Goal: Information Seeking & Learning: Learn about a topic

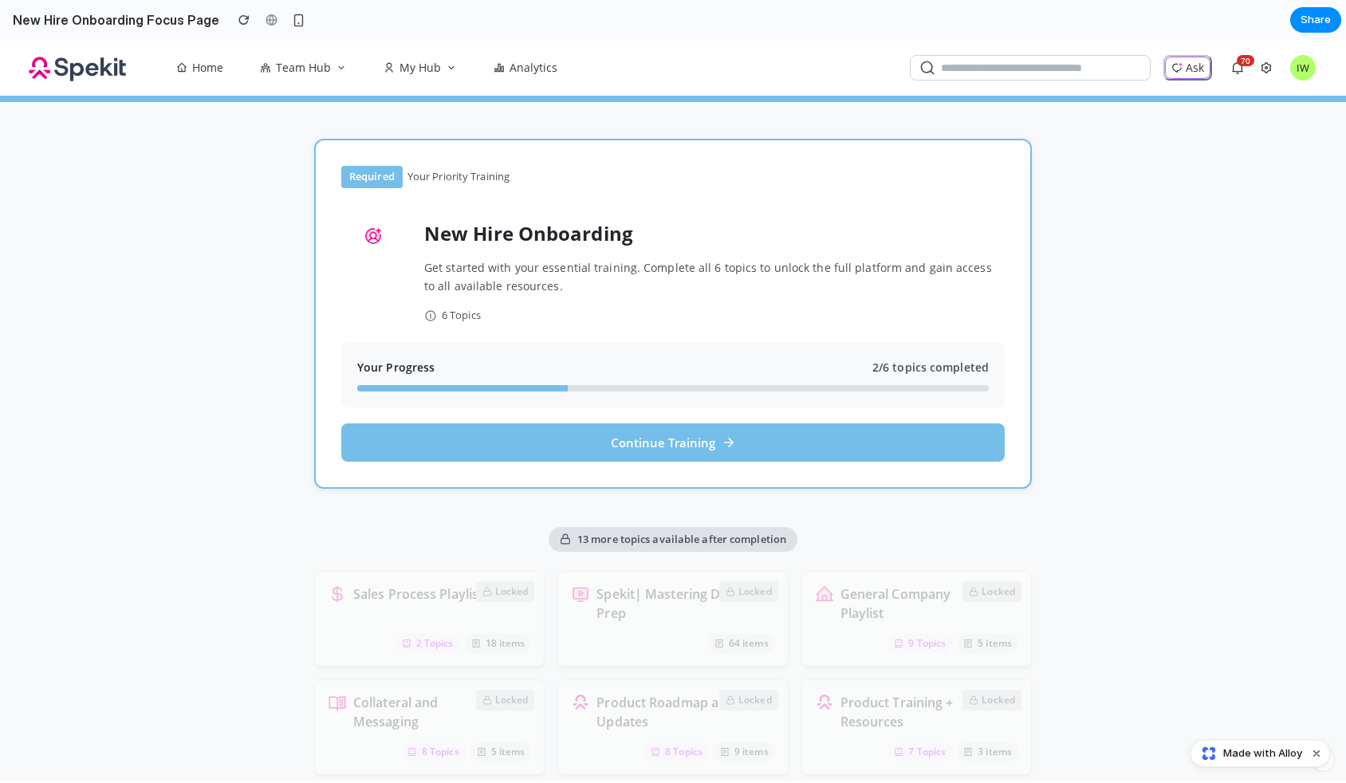
scroll to position [32, 0]
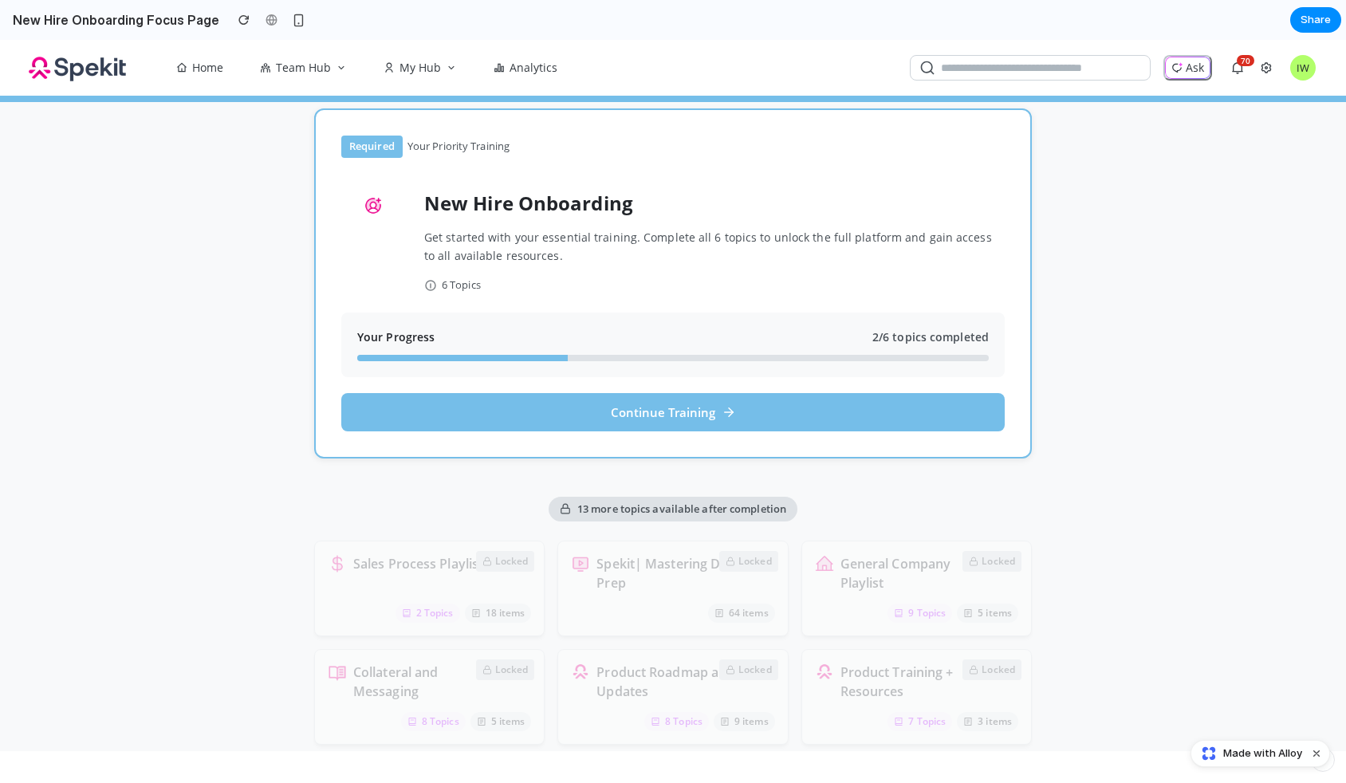
click at [600, 502] on span "13 more topics available after completion" at bounding box center [681, 510] width 209 height 16
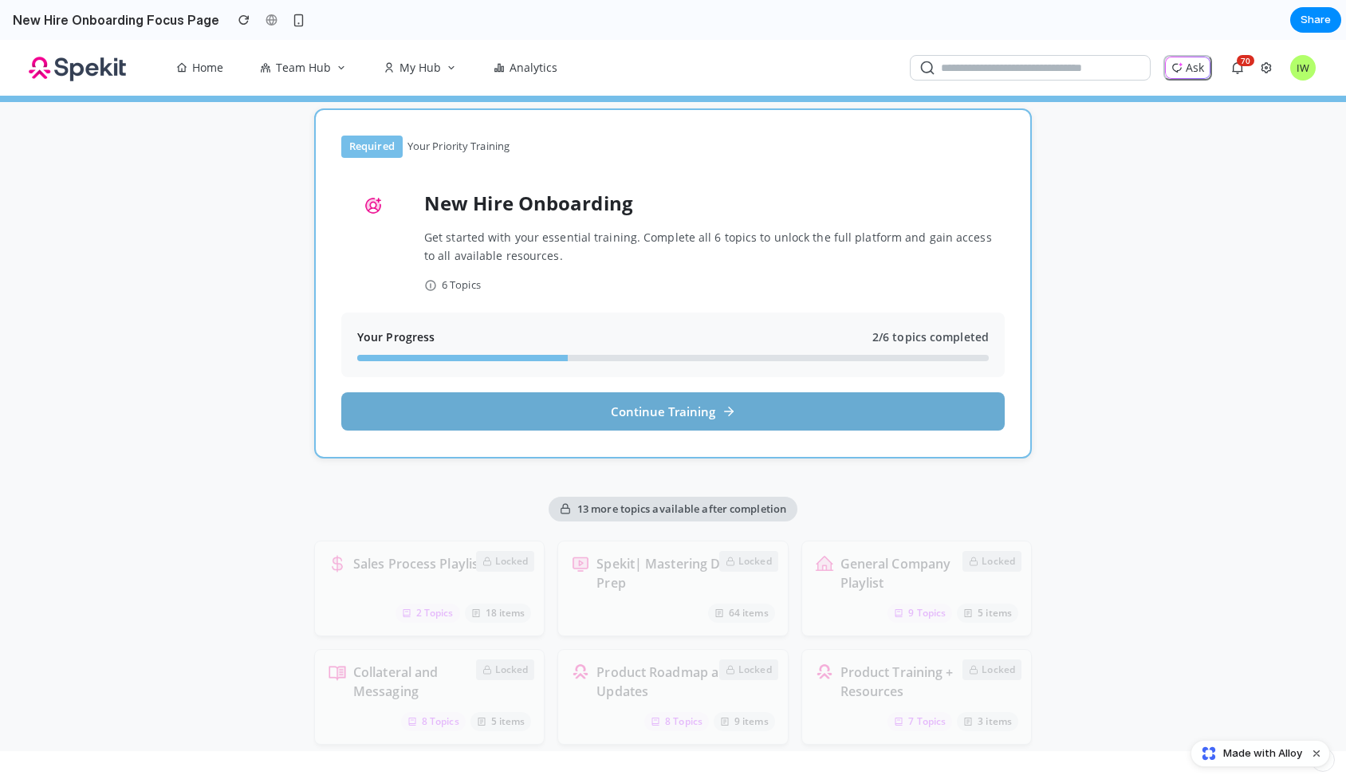
click at [568, 422] on button "Continue Training" at bounding box center [672, 411] width 663 height 38
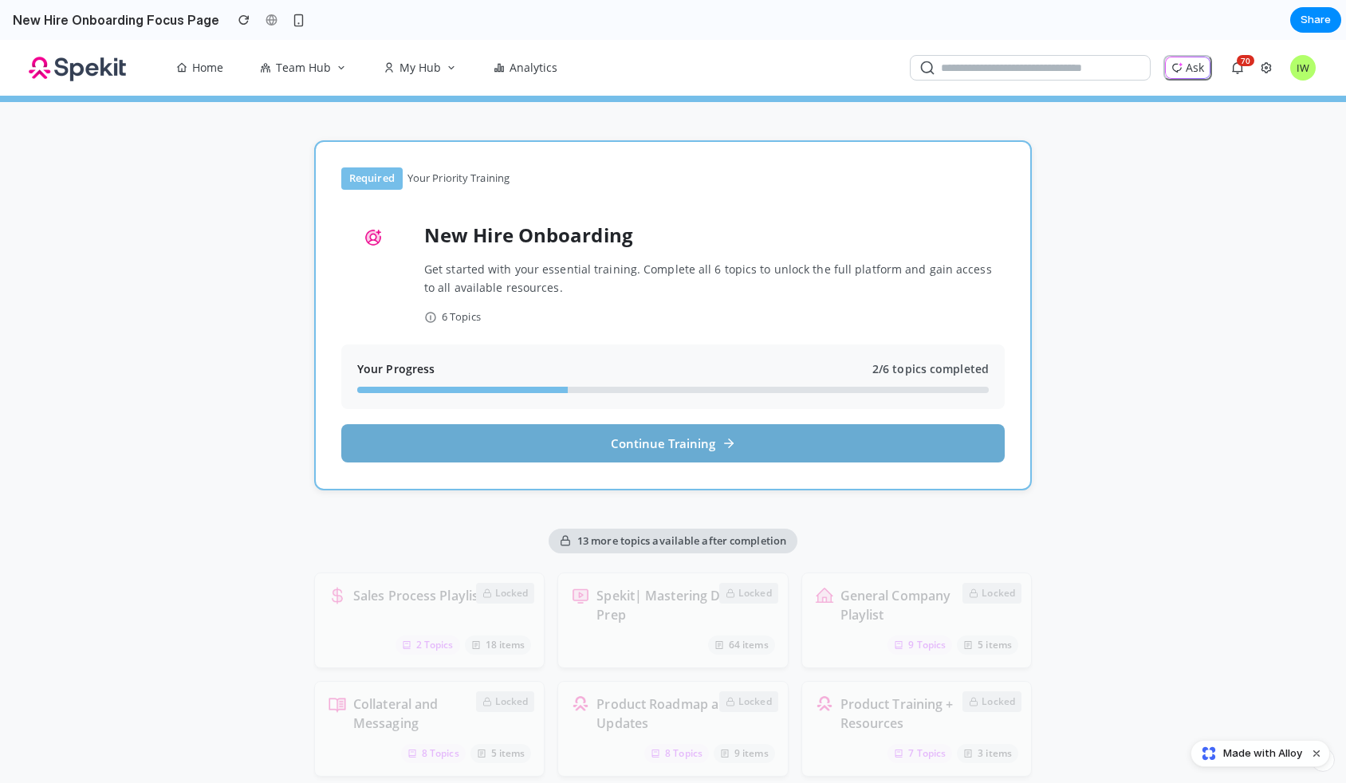
click at [494, 453] on button "Continue Training" at bounding box center [672, 443] width 663 height 38
click at [445, 447] on button "Continue Training" at bounding box center [672, 443] width 663 height 38
click at [608, 434] on button "Continue Training" at bounding box center [672, 443] width 663 height 38
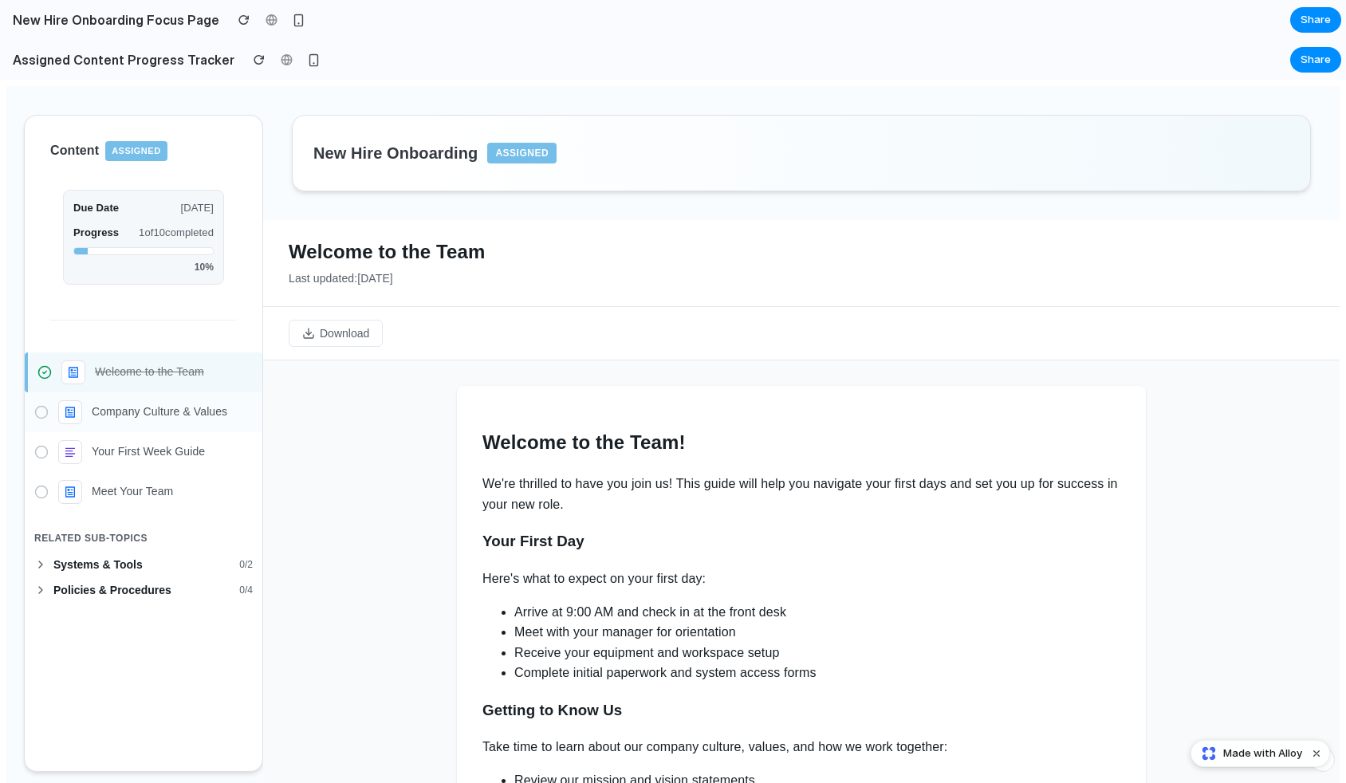
click at [117, 410] on p "Company Culture & Values" at bounding box center [172, 411] width 161 height 17
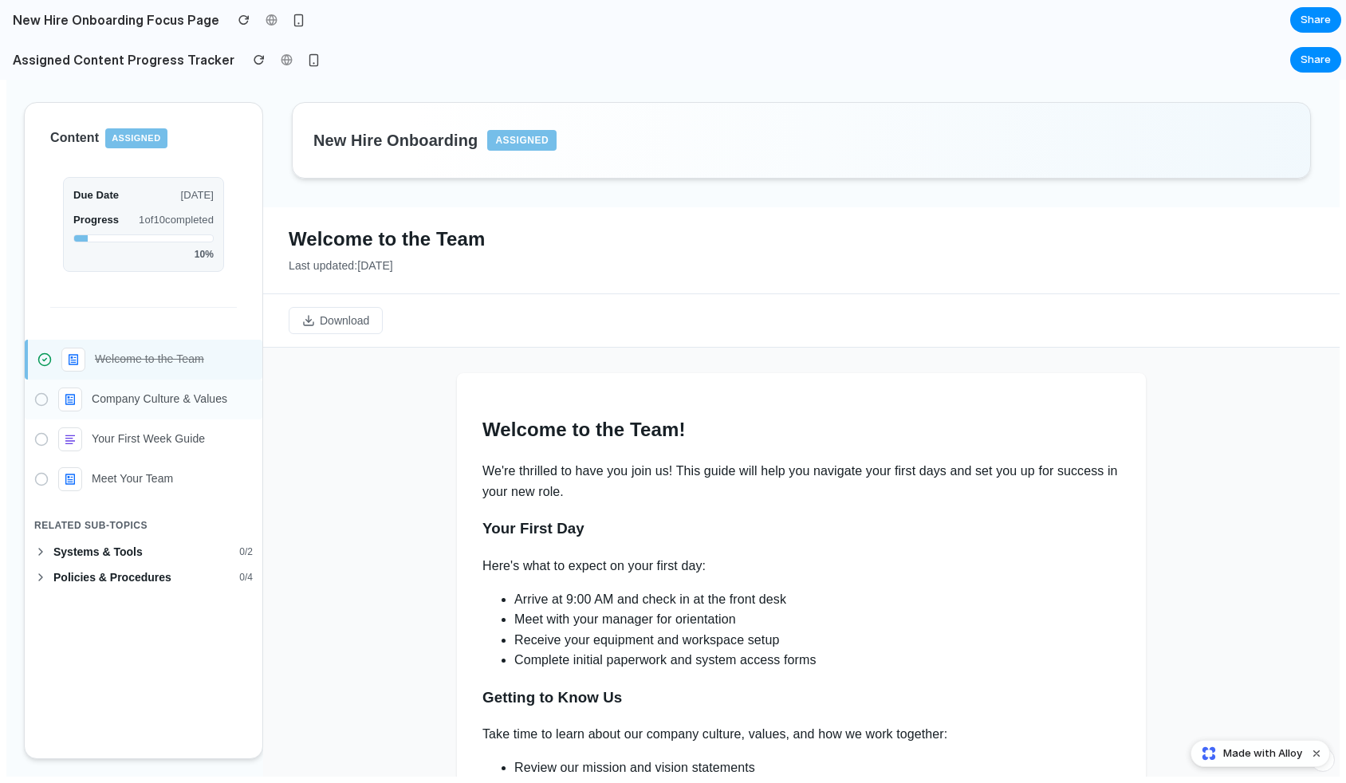
scroll to position [12, 0]
click at [69, 559] on button "Systems & Tools 0 / 2" at bounding box center [144, 553] width 238 height 26
click at [61, 692] on span "Policies & Procedures" at bounding box center [142, 689] width 179 height 13
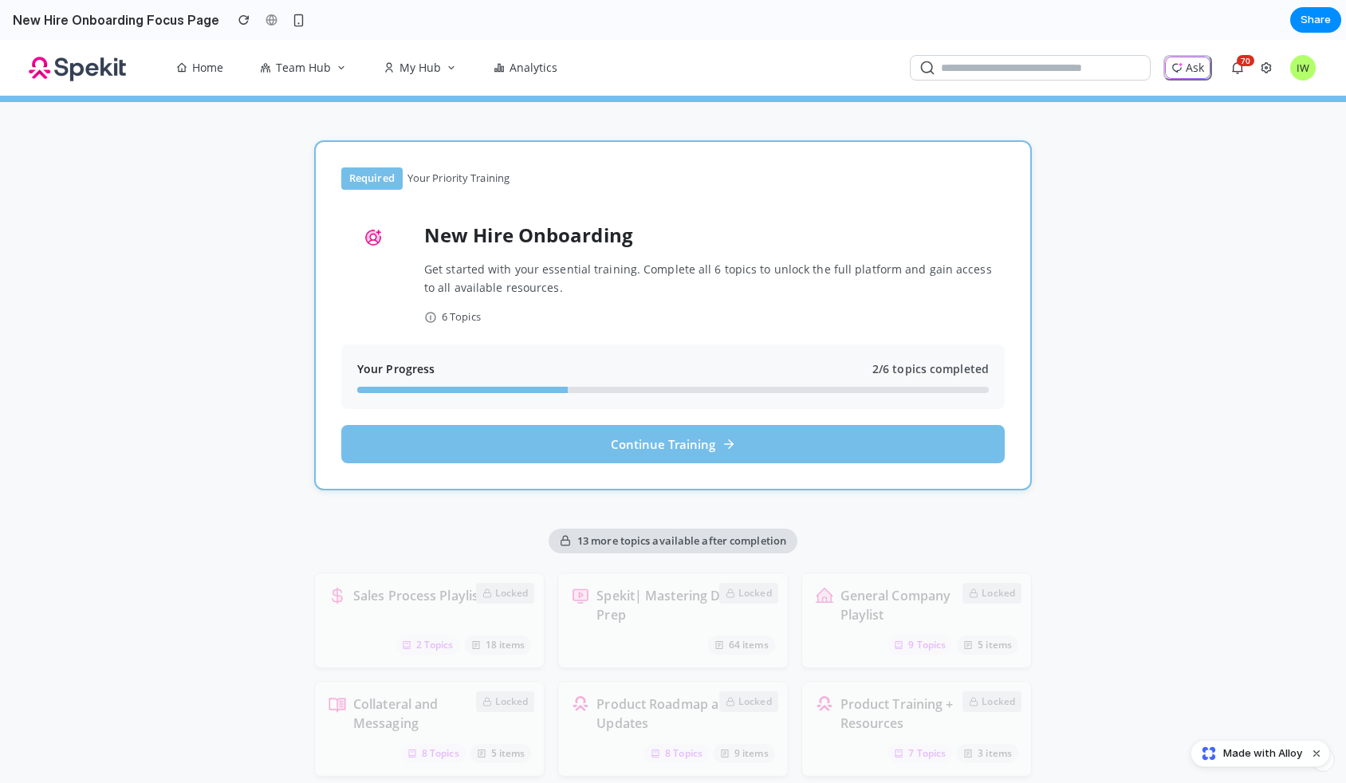
scroll to position [0, 0]
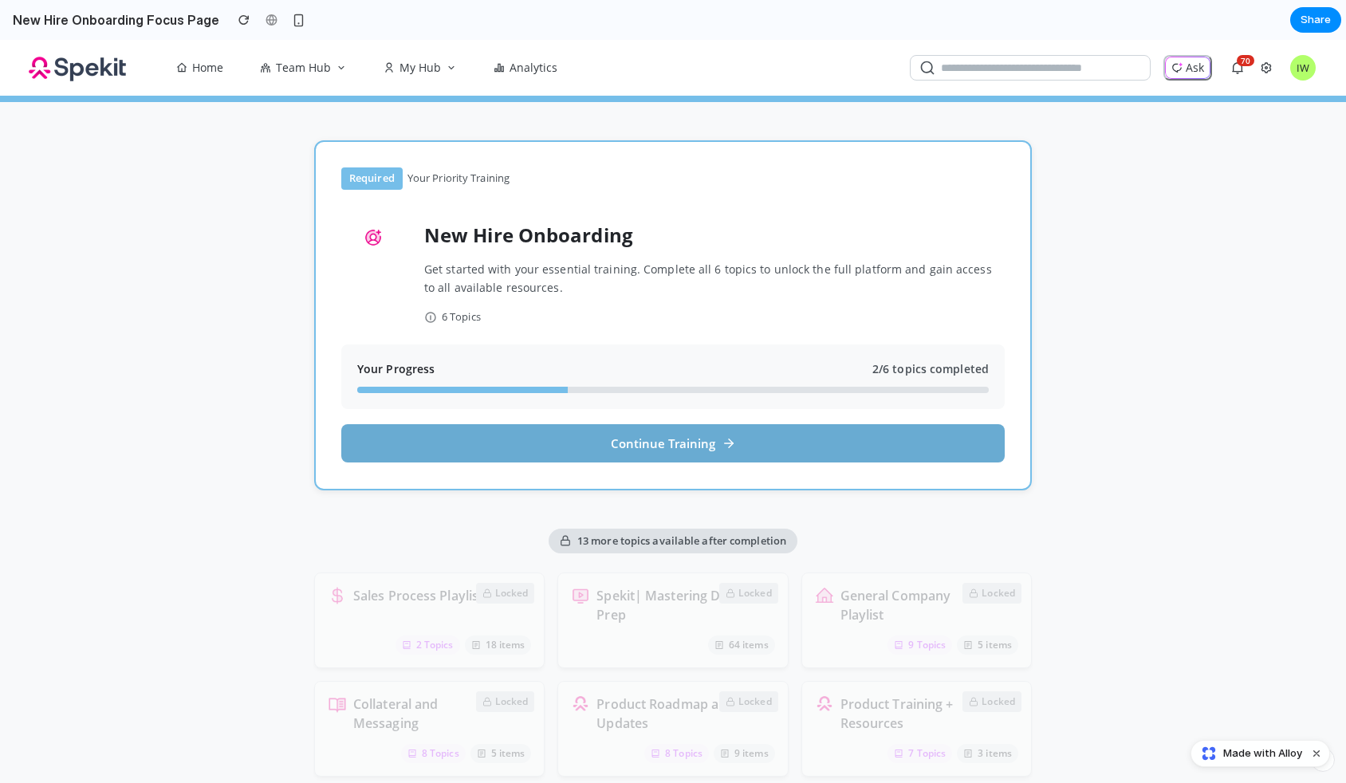
click at [698, 436] on button "Continue Training" at bounding box center [672, 443] width 663 height 38
